Goal: Information Seeking & Learning: Learn about a topic

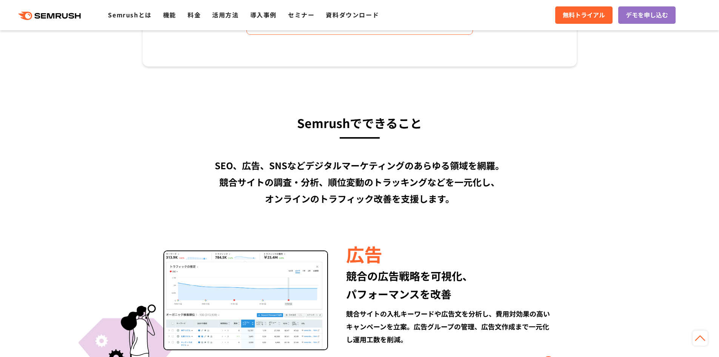
scroll to position [566, 0]
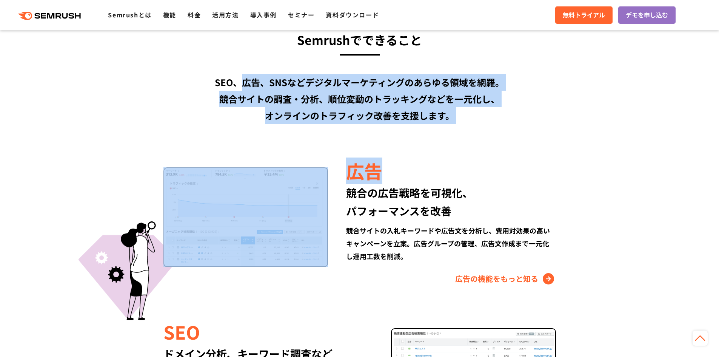
drag, startPoint x: 242, startPoint y: 82, endPoint x: 402, endPoint y: 125, distance: 165.4
click at [422, 103] on div "SEO、広告、SNSなどデジタルマーケティングのあらゆる領域を網羅。 競合サイトの調査・分析、順位変動のトラッキングなどを一元化し、 オンラインのトラフィック…" at bounding box center [360, 99] width 434 height 50
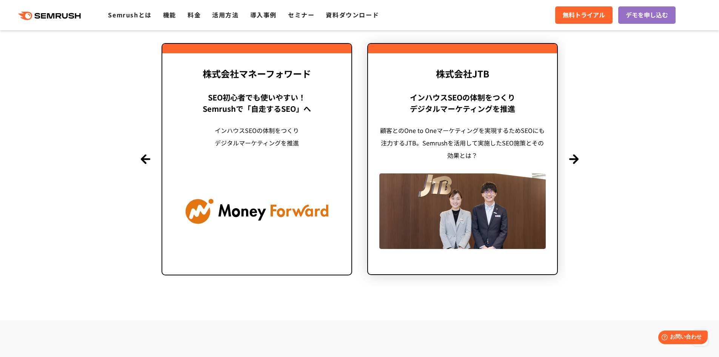
scroll to position [1737, 0]
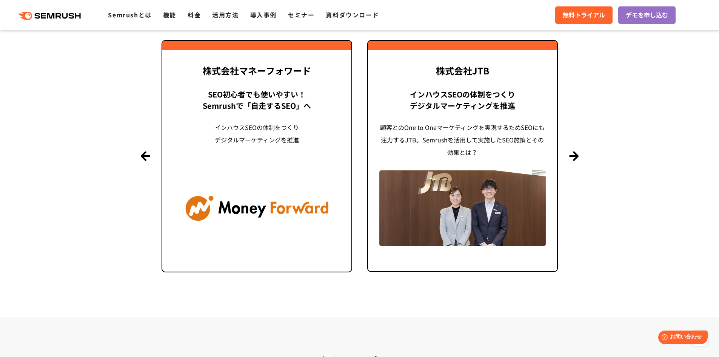
click at [581, 154] on section "導入事例 世界[DATE]万ユーザーが利用する Semrushの導入事例 Previous 株式会社LIXIL 「テクニカルSEOの実践でサイトを健全に Si…" at bounding box center [359, 117] width 719 height 398
click at [570, 156] on button "Next" at bounding box center [573, 155] width 9 height 9
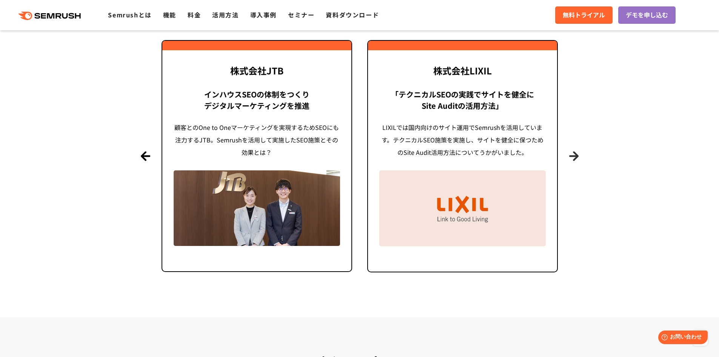
click at [570, 156] on button "Next" at bounding box center [573, 155] width 9 height 9
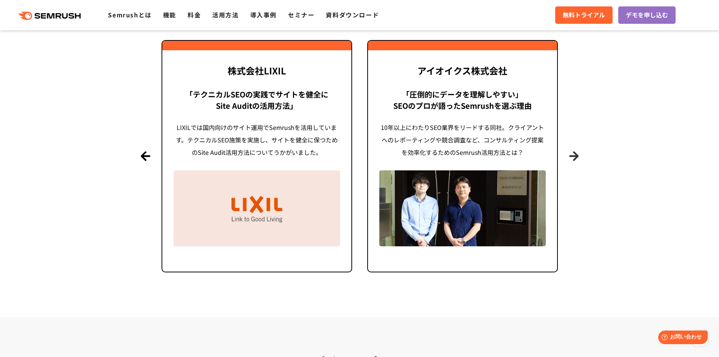
click at [570, 156] on button "Next" at bounding box center [573, 155] width 9 height 9
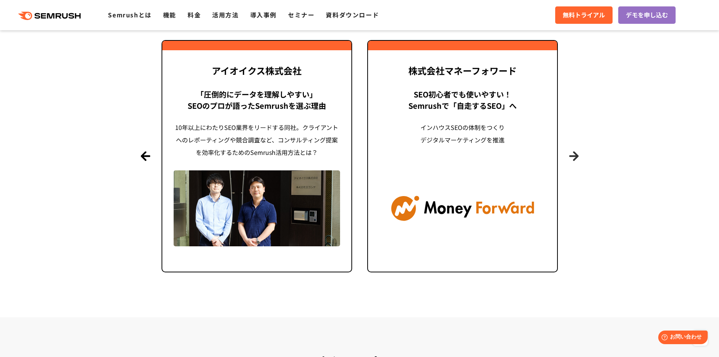
click at [570, 156] on button "Next" at bounding box center [573, 155] width 9 height 9
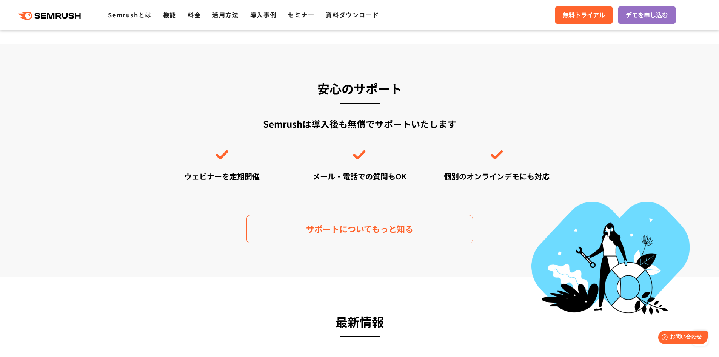
scroll to position [2076, 0]
